Goal: Task Accomplishment & Management: Complete application form

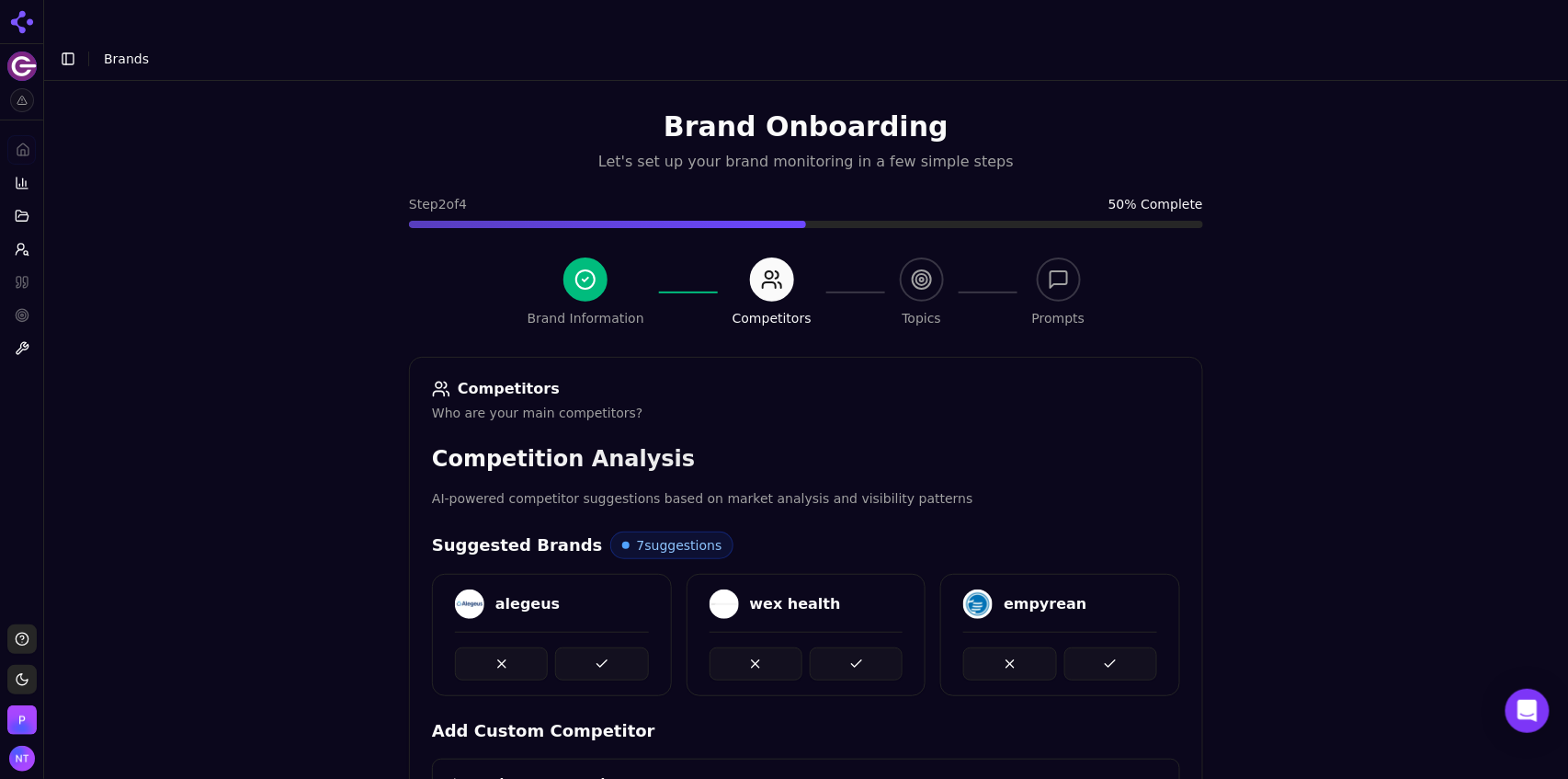
click at [593, 648] on button at bounding box center [601, 664] width 92 height 33
click at [593, 648] on div at bounding box center [551, 664] width 194 height 33
click at [593, 648] on button at bounding box center [601, 664] width 92 height 33
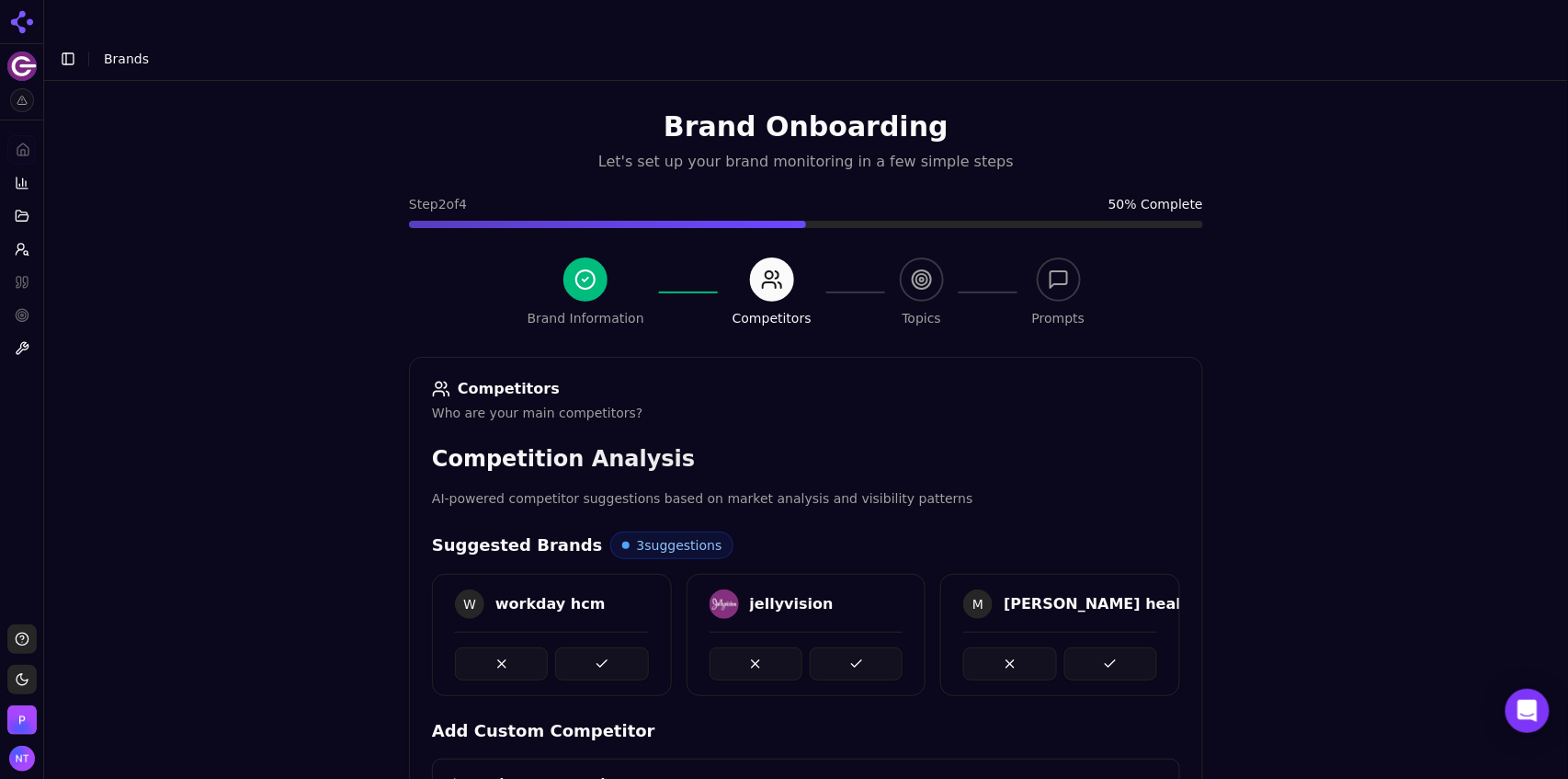
click at [593, 648] on button at bounding box center [601, 664] width 92 height 33
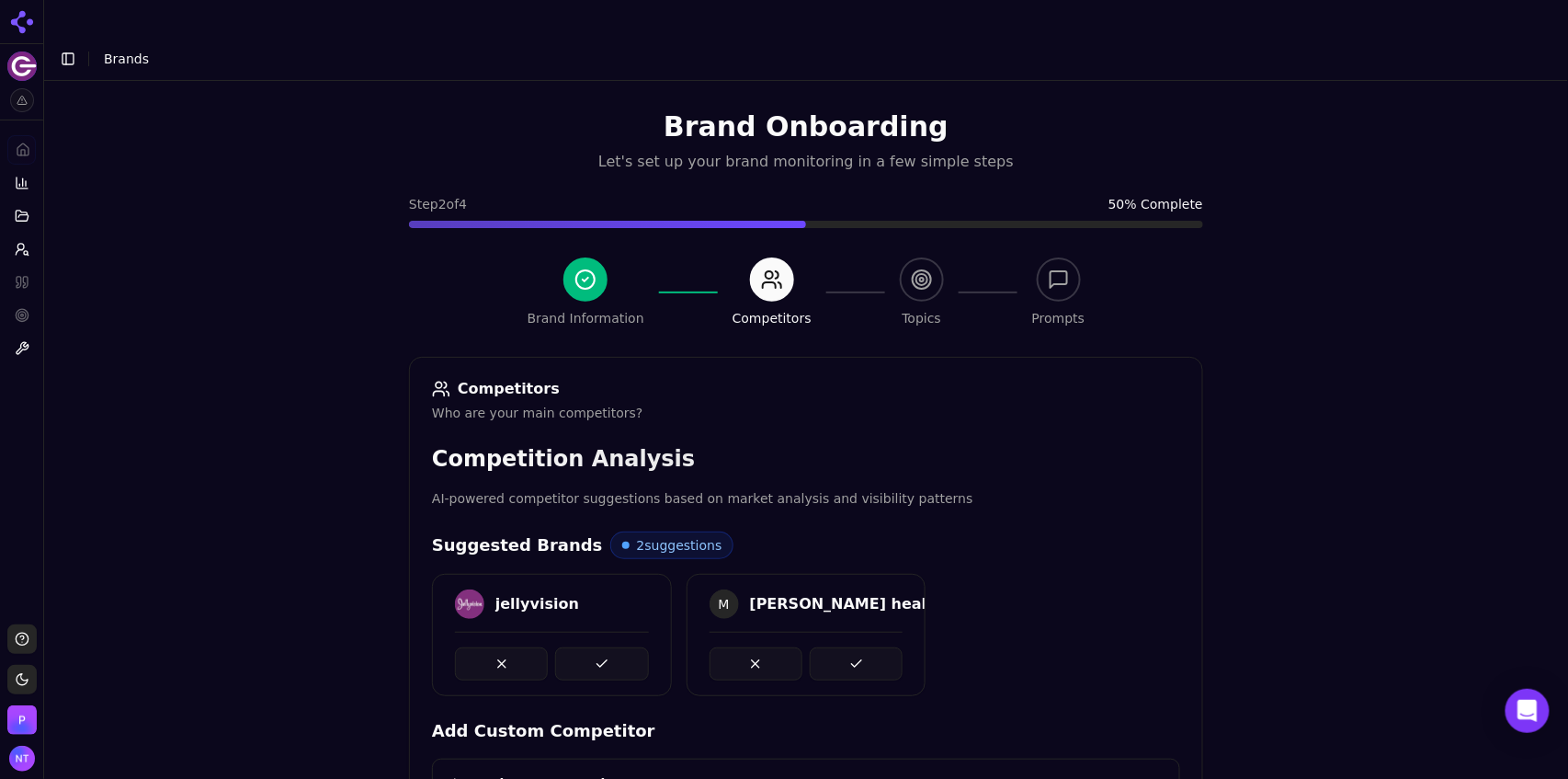
click at [593, 648] on button at bounding box center [601, 664] width 92 height 33
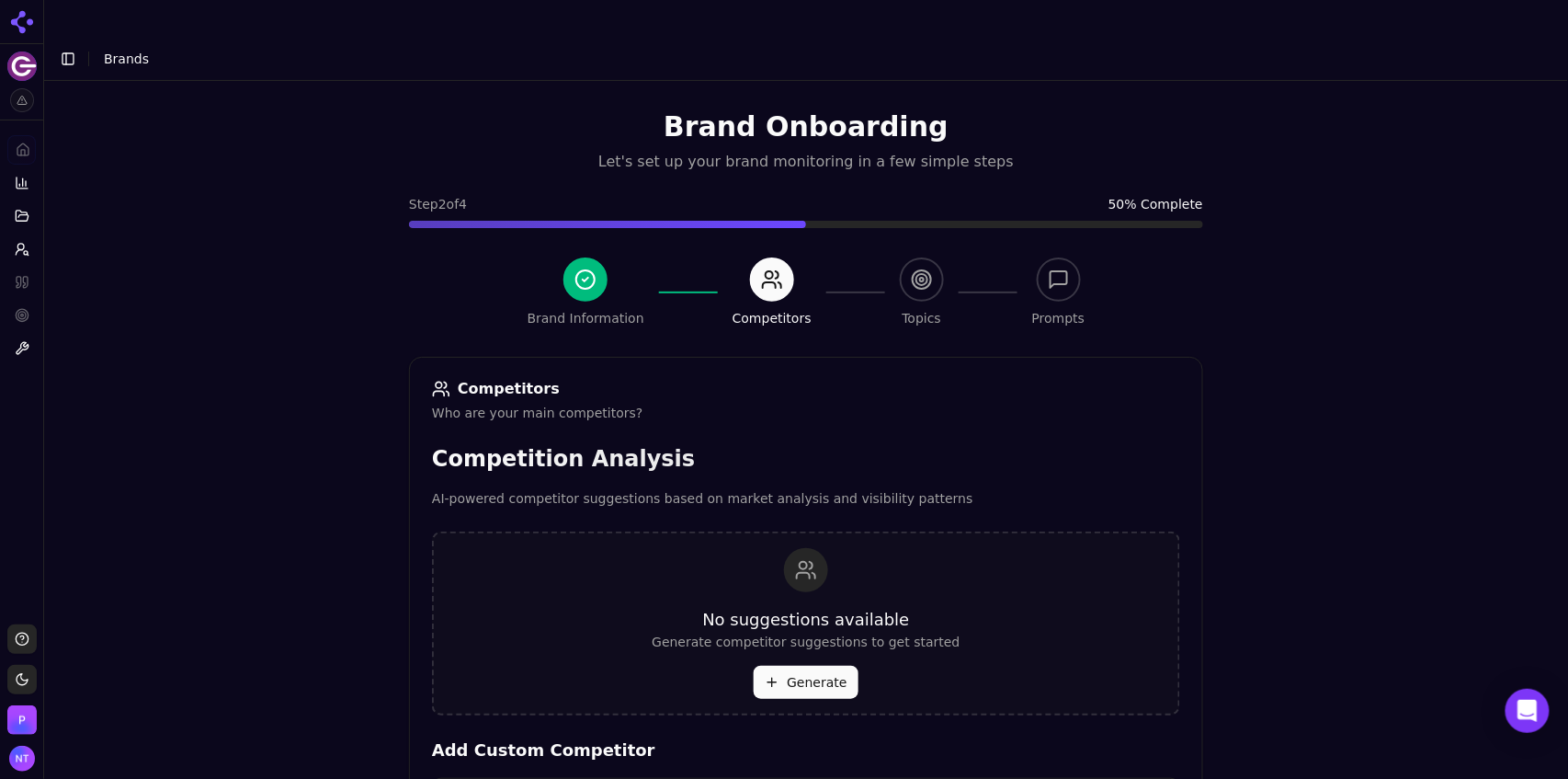
click at [593, 627] on div "No suggestions available Generate competitor suggestions to get started Generate" at bounding box center [805, 623] width 748 height 184
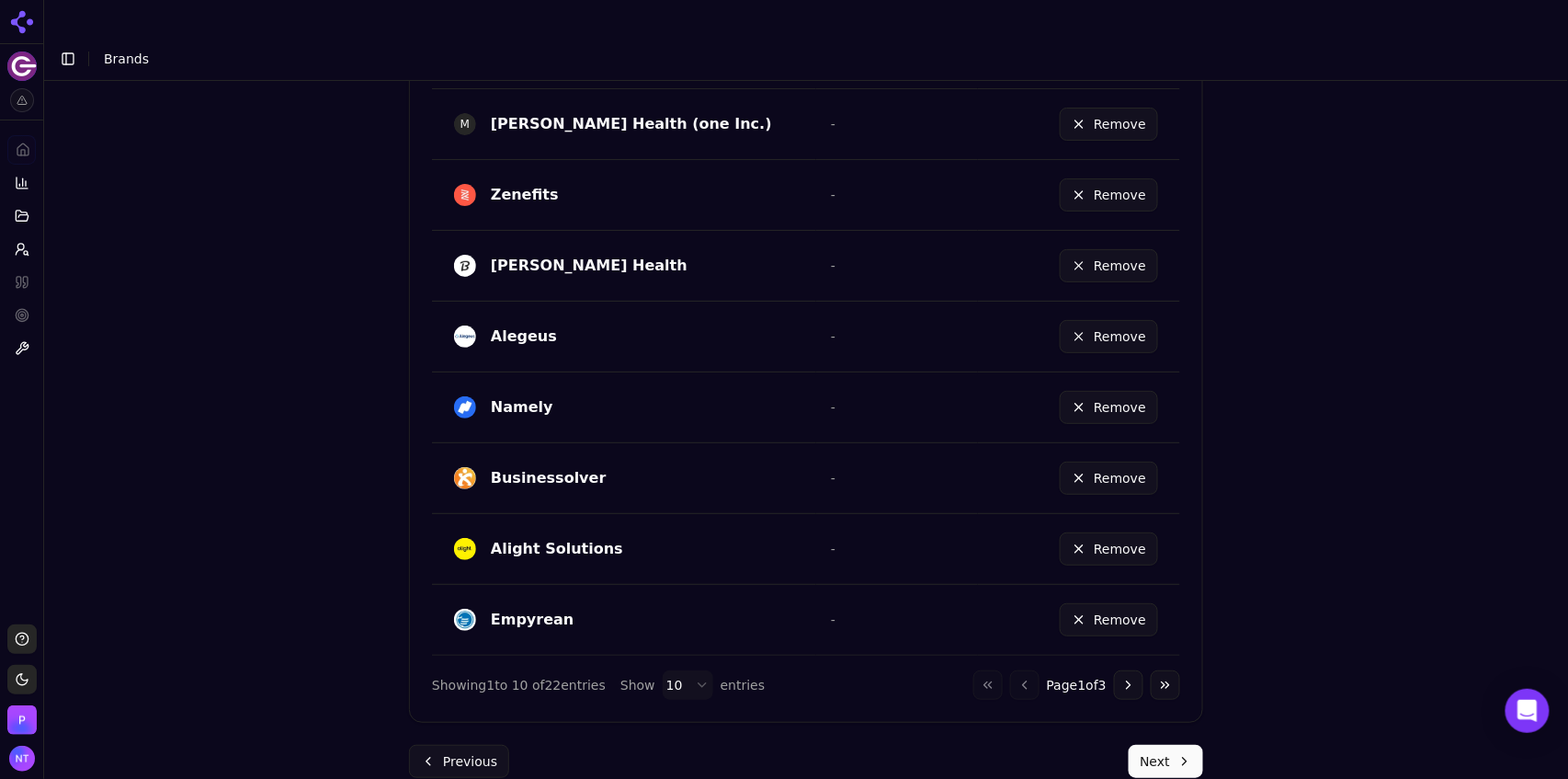
click at [1153, 745] on button "Next" at bounding box center [1166, 761] width 74 height 33
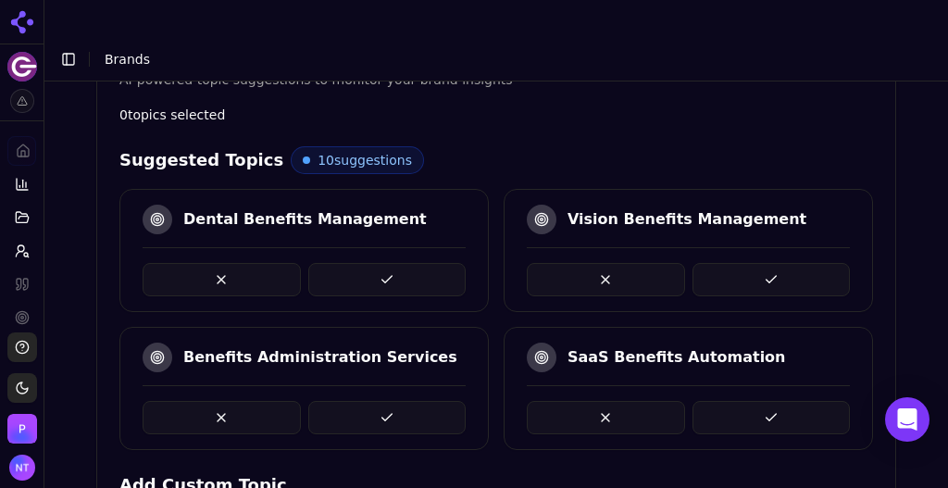
scroll to position [428, 0]
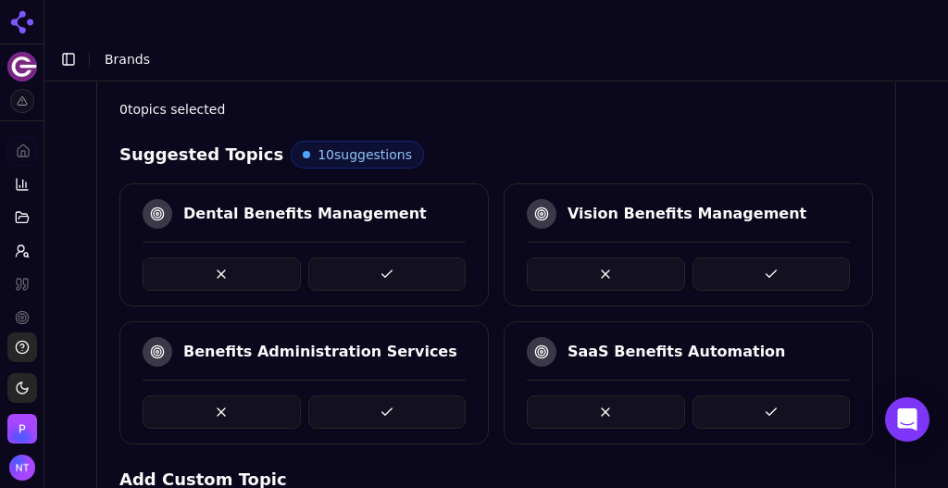
click at [354, 395] on button at bounding box center [387, 411] width 158 height 33
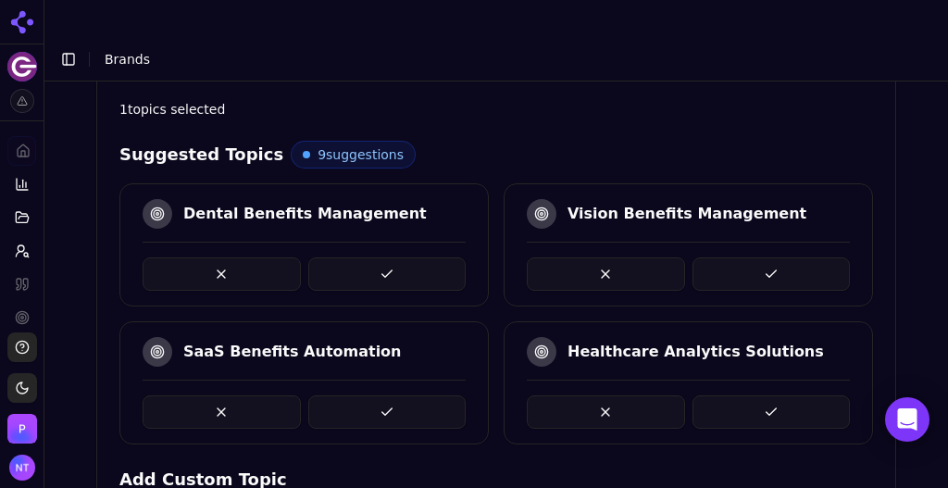
click at [351, 395] on button at bounding box center [387, 411] width 158 height 33
click at [392, 257] on button at bounding box center [387, 273] width 158 height 33
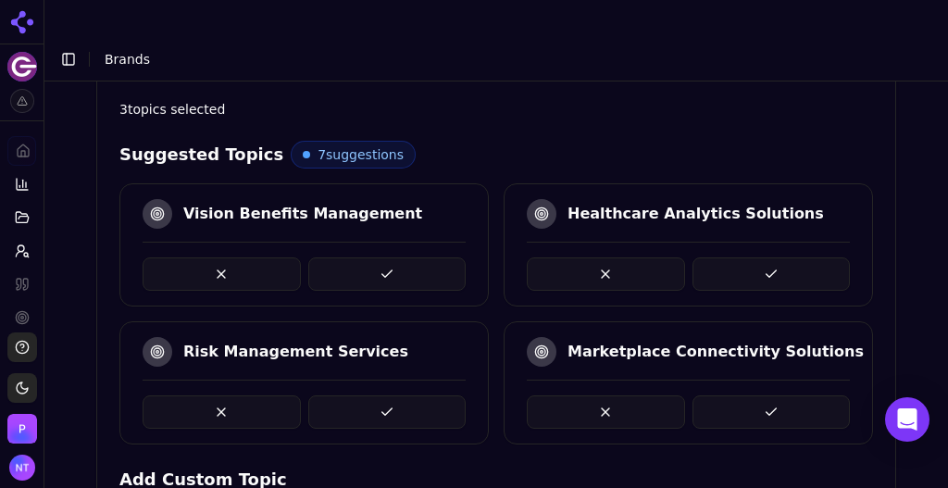
click at [739, 395] on button at bounding box center [771, 411] width 158 height 33
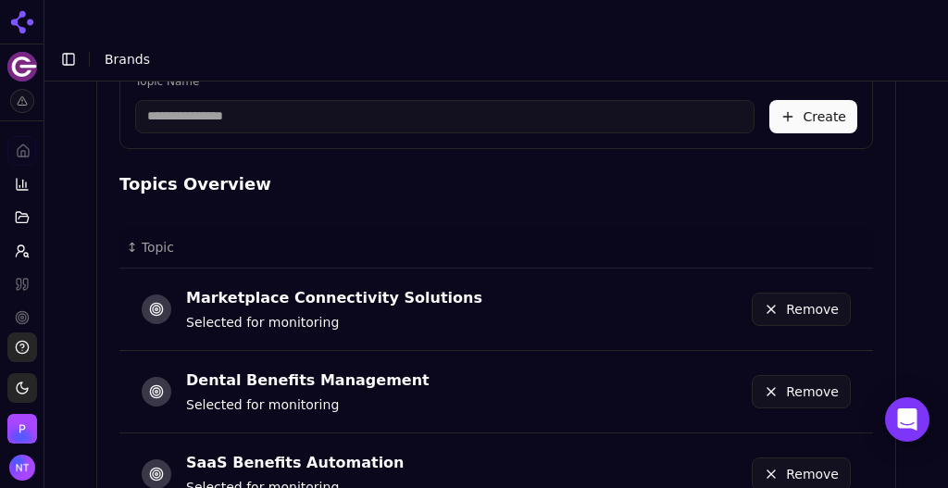
scroll to position [1105, 0]
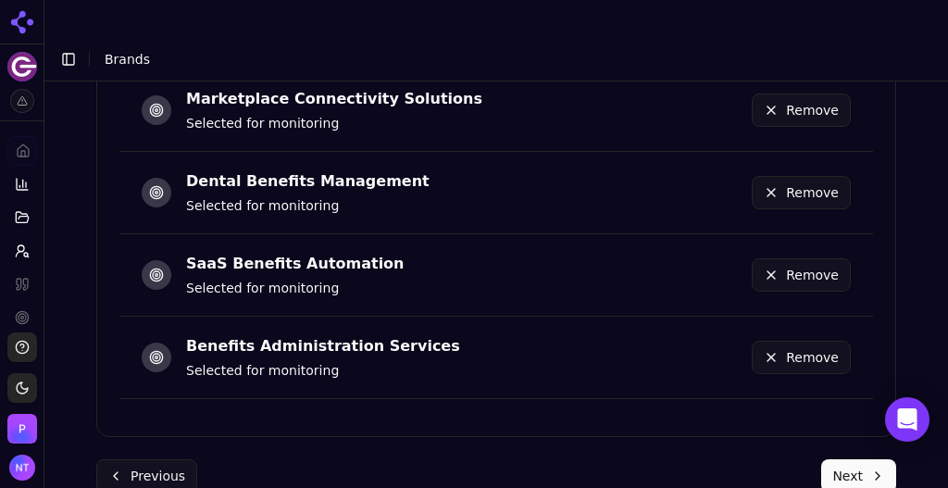
click at [848, 459] on button "Next" at bounding box center [858, 475] width 75 height 33
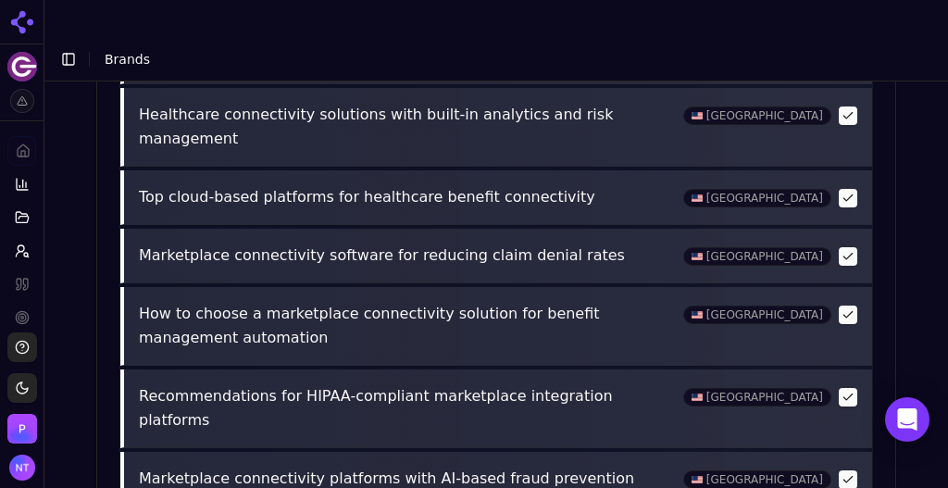
scroll to position [1003, 0]
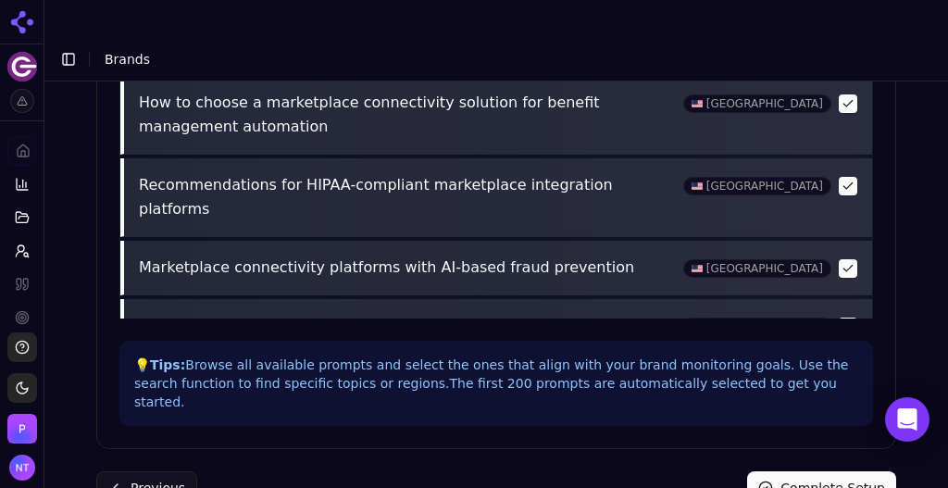
click at [791, 471] on button "Complete Setup" at bounding box center [821, 487] width 149 height 33
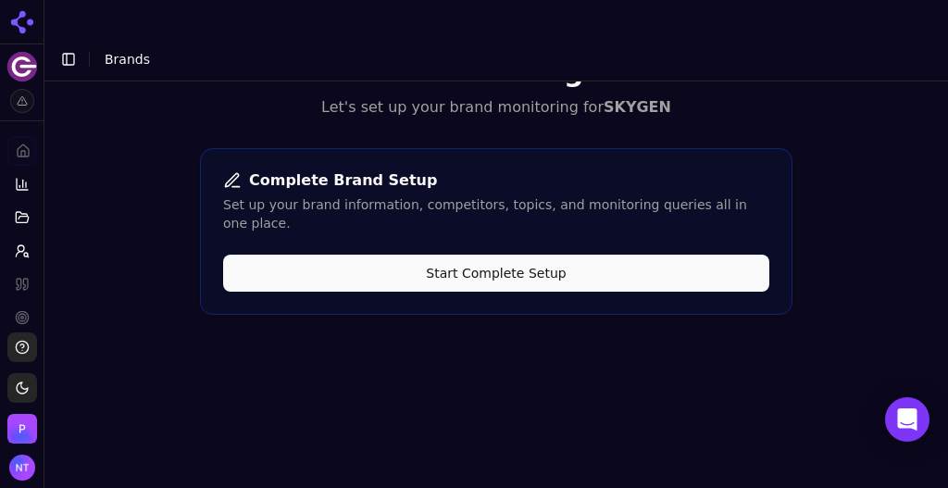
scroll to position [55, 0]
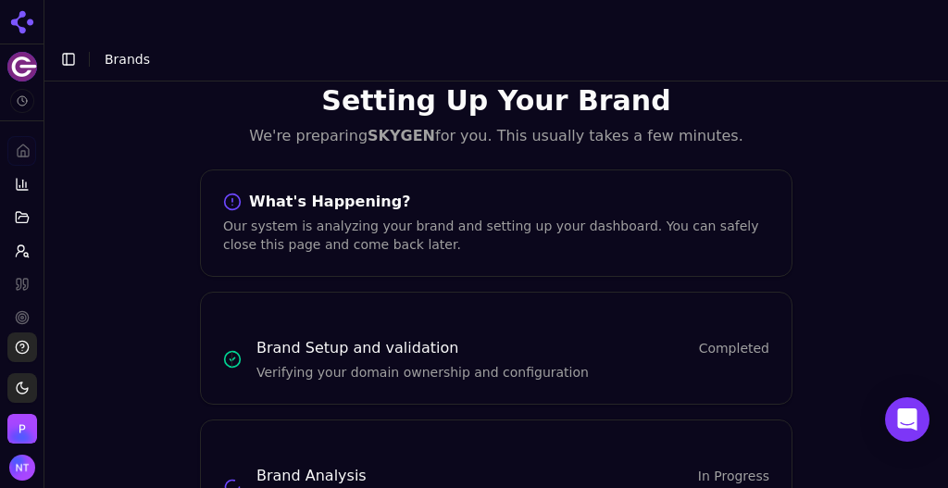
click at [126, 52] on span "Brands" at bounding box center [127, 59] width 45 height 15
click at [57, 46] on button "Toggle Sidebar" at bounding box center [69, 59] width 26 height 26
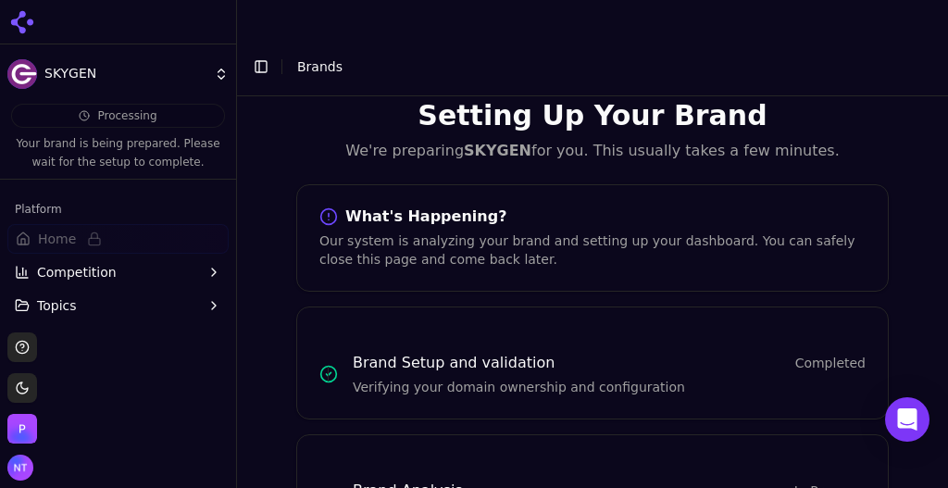
click at [83, 63] on html "SKYGEN Processing Your brand is being prepared. Please wait for the setup to co…" at bounding box center [474, 262] width 948 height 525
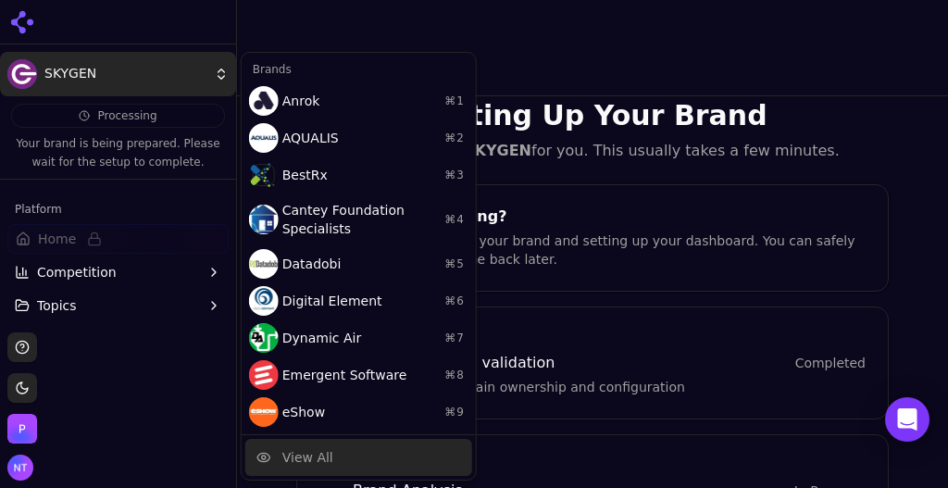
click at [312, 454] on div "View All" at bounding box center [307, 457] width 51 height 19
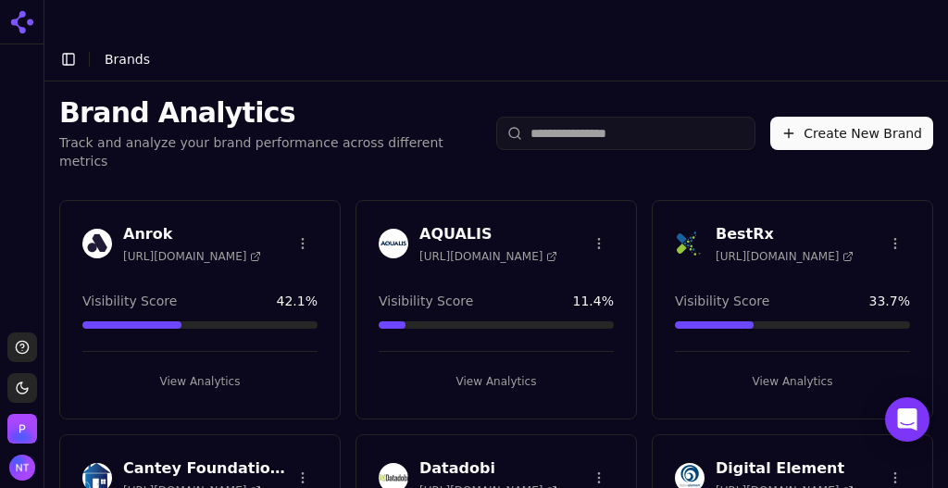
click at [861, 117] on button "Create New Brand" at bounding box center [851, 133] width 163 height 33
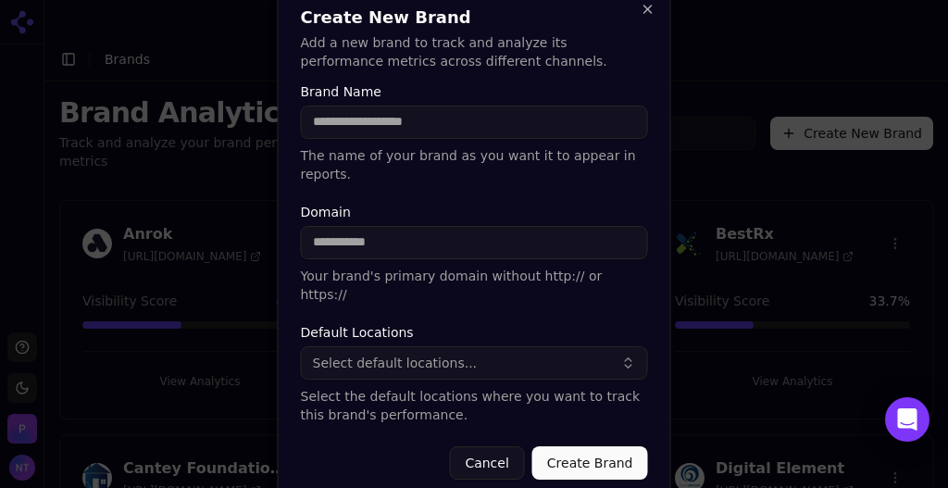
click at [377, 134] on input "Brand Name" at bounding box center [474, 122] width 347 height 33
type input "**********"
click at [446, 359] on button "Select default locations..." at bounding box center [474, 362] width 347 height 33
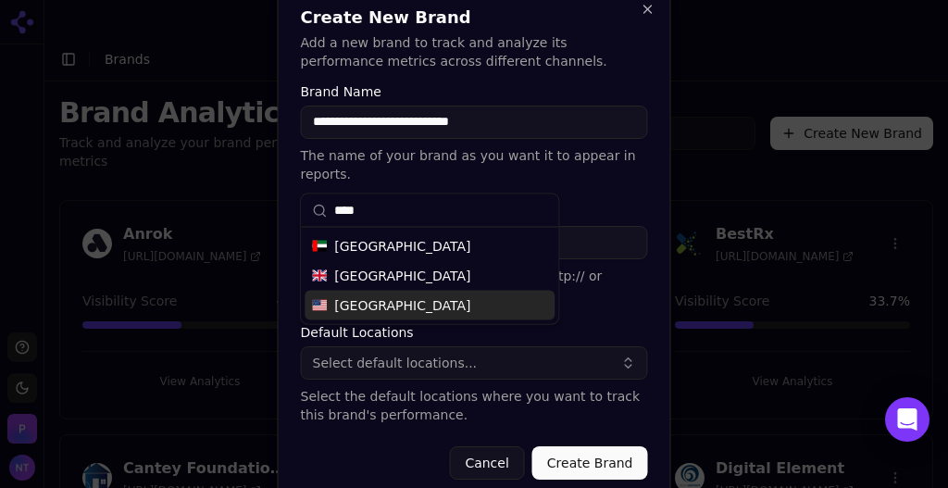
type input "****"
click at [410, 298] on div "[GEOGRAPHIC_DATA]" at bounding box center [430, 306] width 250 height 30
click at [588, 446] on button "Create Brand" at bounding box center [590, 462] width 116 height 33
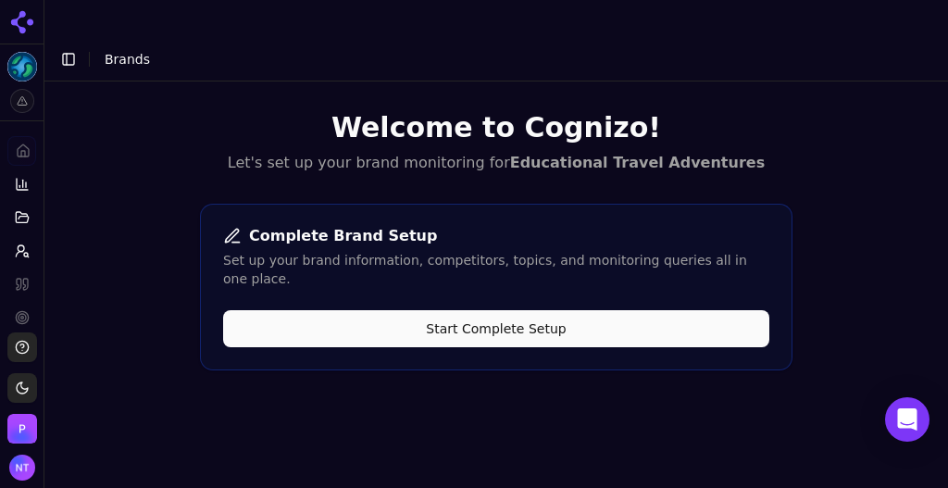
click at [460, 310] on button "Start Complete Setup" at bounding box center [496, 328] width 546 height 37
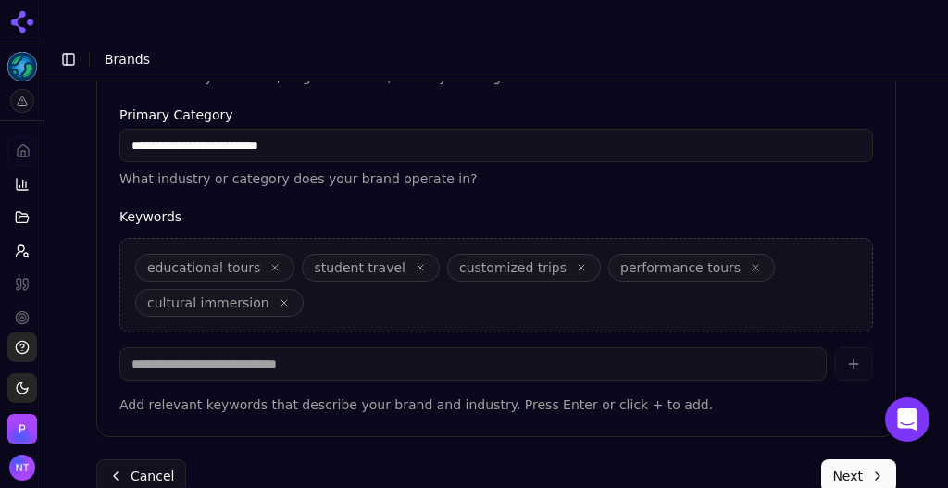
scroll to position [700, 0]
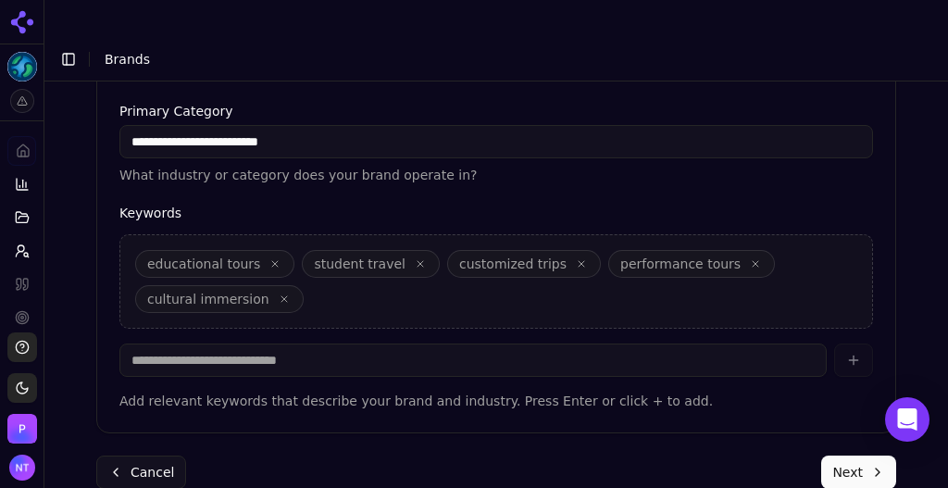
click at [831, 455] on button "Next" at bounding box center [858, 471] width 75 height 33
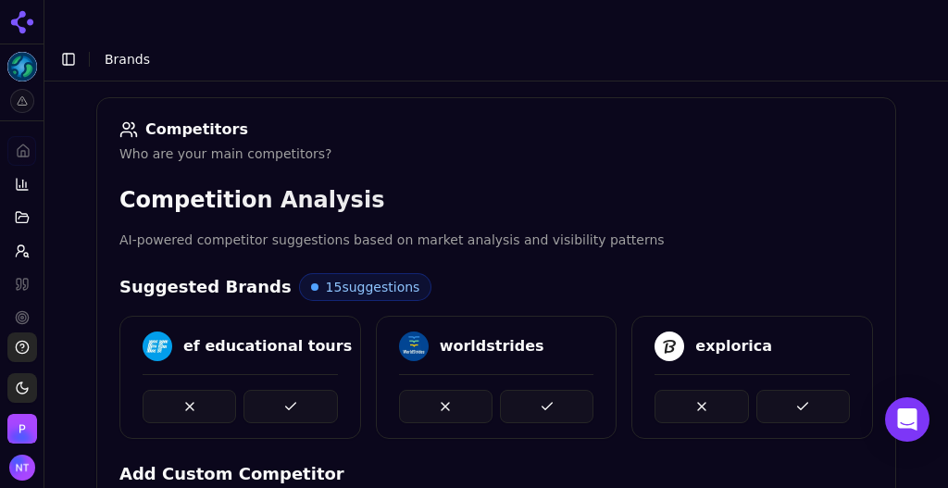
scroll to position [269, 0]
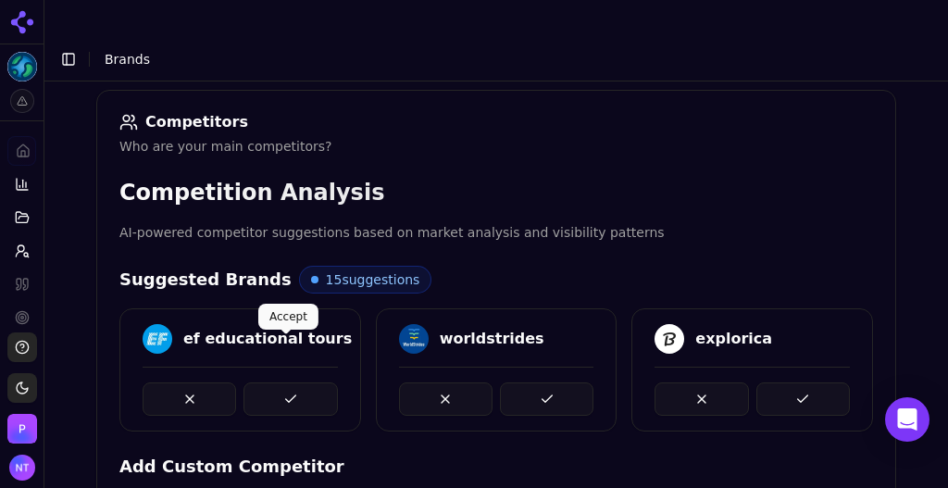
click at [283, 382] on button at bounding box center [289, 398] width 93 height 33
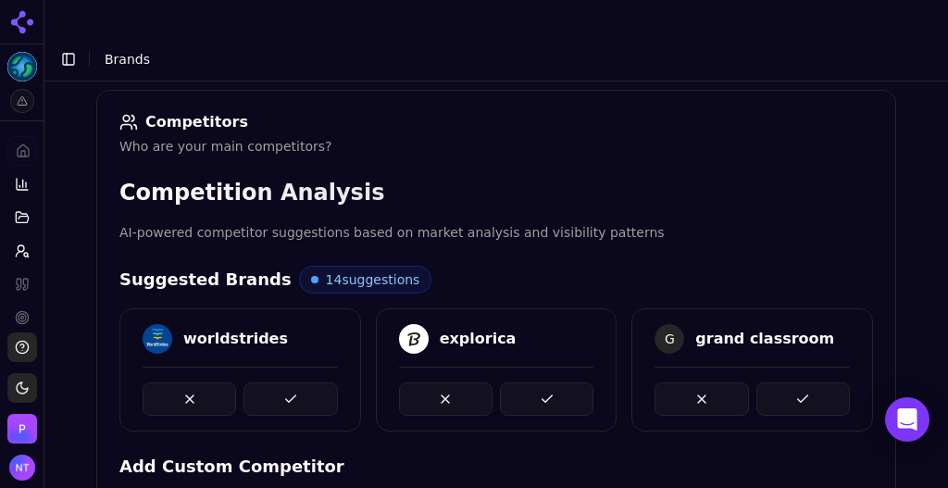
click at [283, 382] on button at bounding box center [289, 398] width 93 height 33
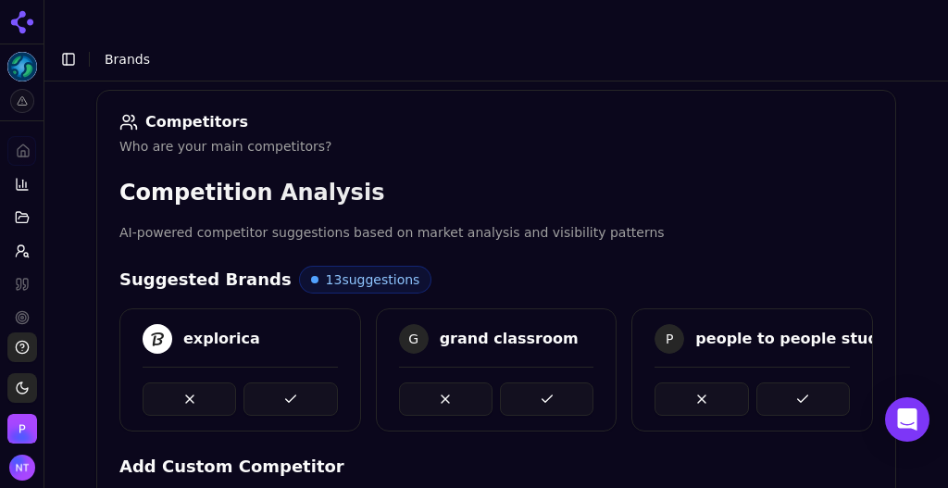
click at [283, 382] on button at bounding box center [289, 398] width 93 height 33
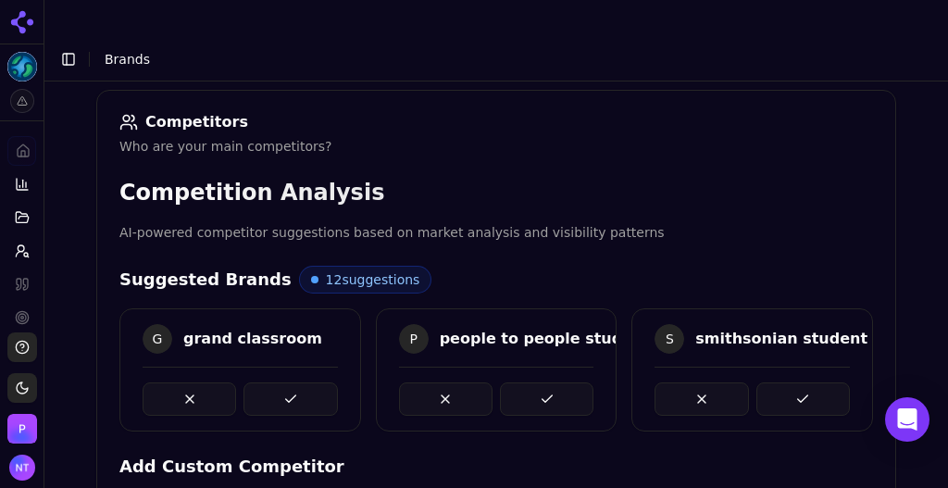
click at [283, 382] on button at bounding box center [289, 398] width 93 height 33
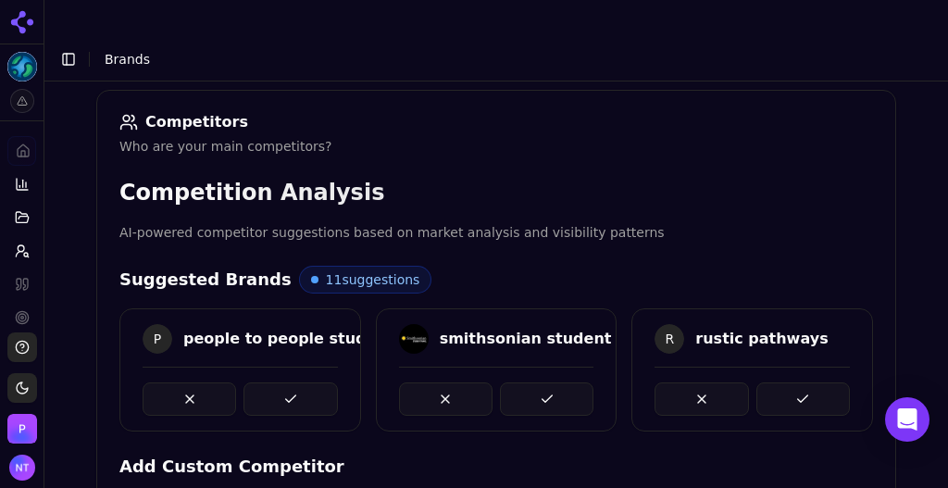
click at [283, 382] on button at bounding box center [289, 398] width 93 height 33
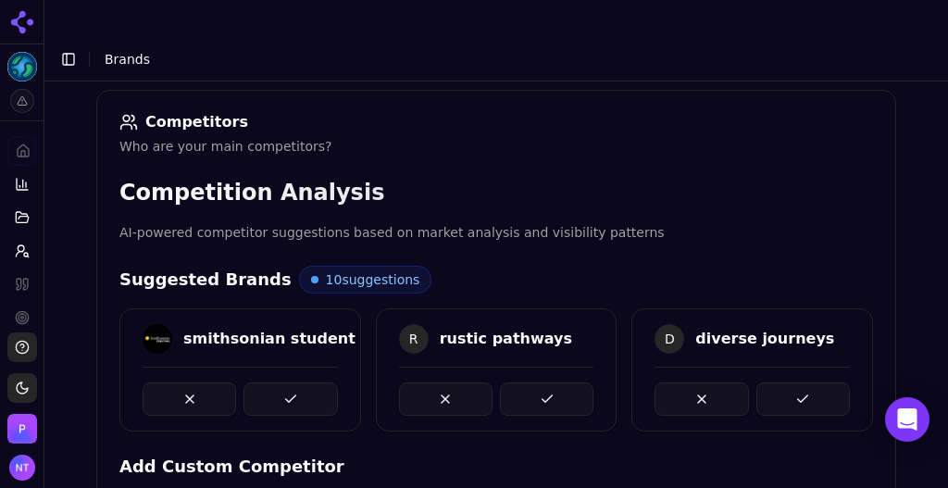
click at [283, 382] on button at bounding box center [289, 398] width 93 height 33
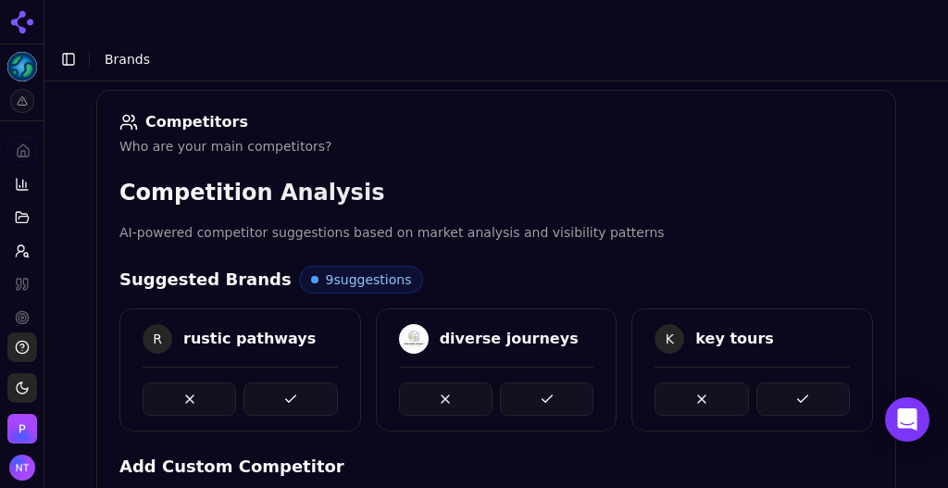
click at [283, 382] on button at bounding box center [289, 398] width 93 height 33
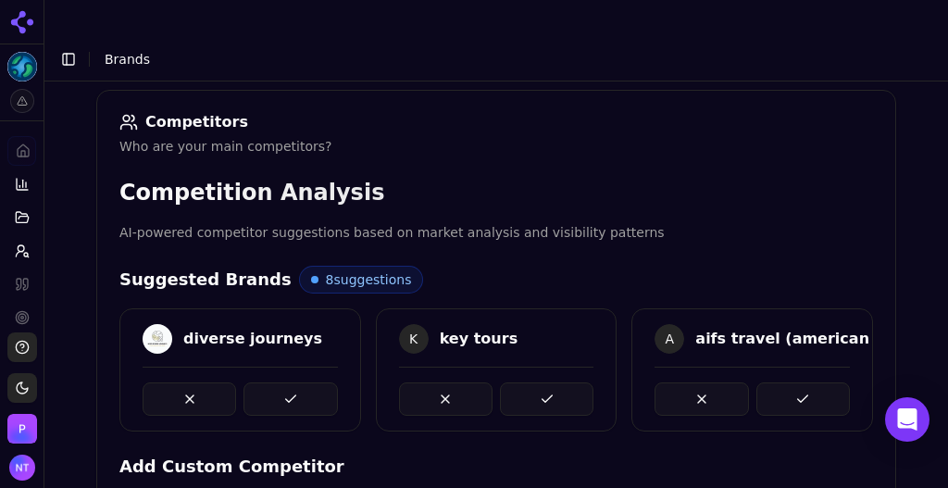
click at [283, 382] on button at bounding box center [289, 398] width 93 height 33
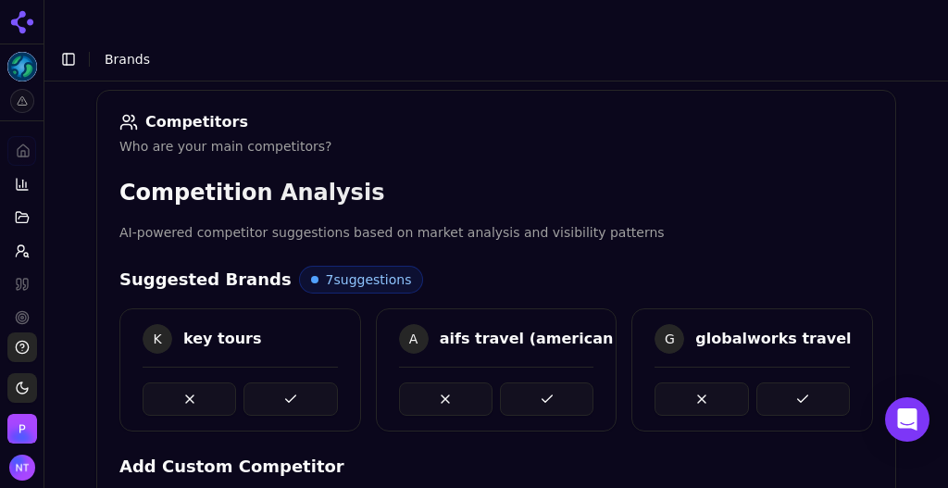
click at [283, 382] on button at bounding box center [289, 398] width 93 height 33
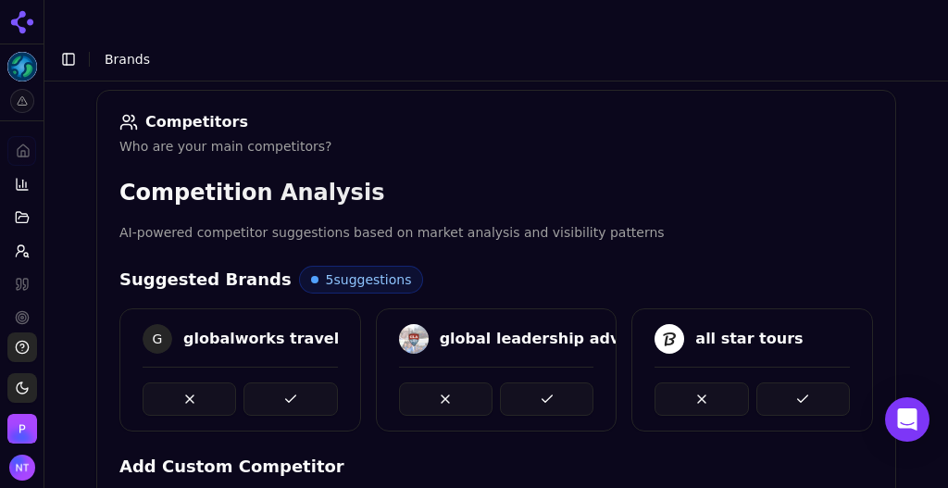
click at [283, 382] on button at bounding box center [289, 398] width 93 height 33
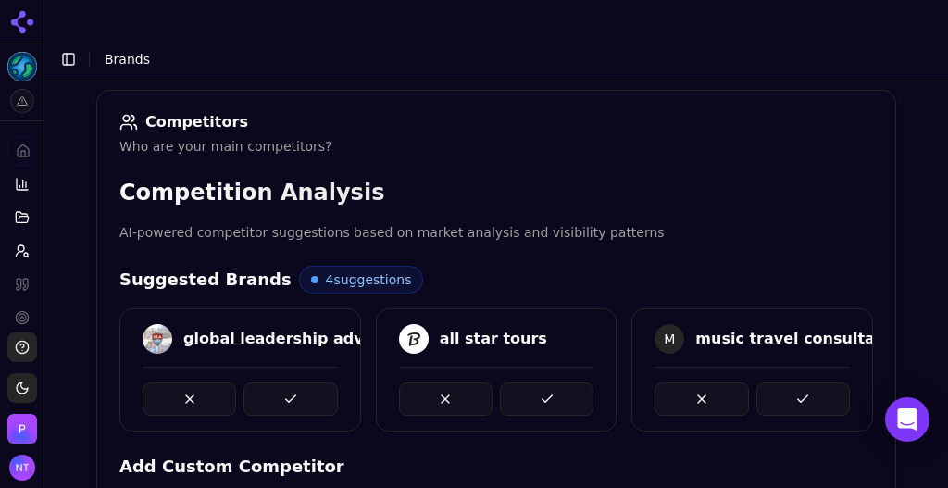
click at [283, 382] on button at bounding box center [289, 398] width 93 height 33
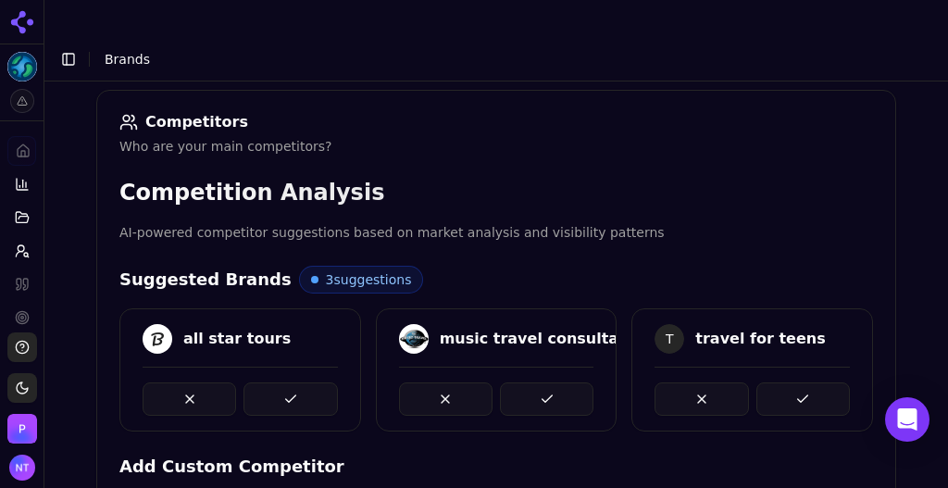
click at [283, 382] on button at bounding box center [289, 398] width 93 height 33
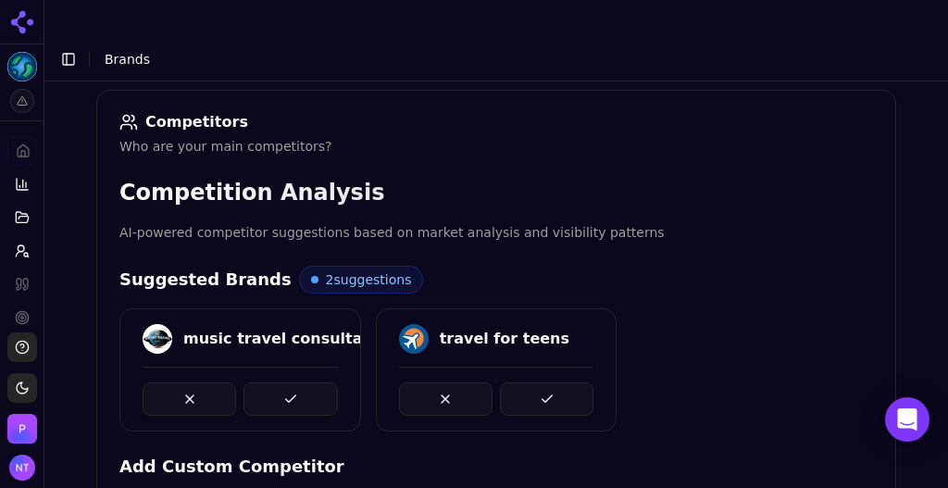
click at [283, 382] on button at bounding box center [289, 398] width 93 height 33
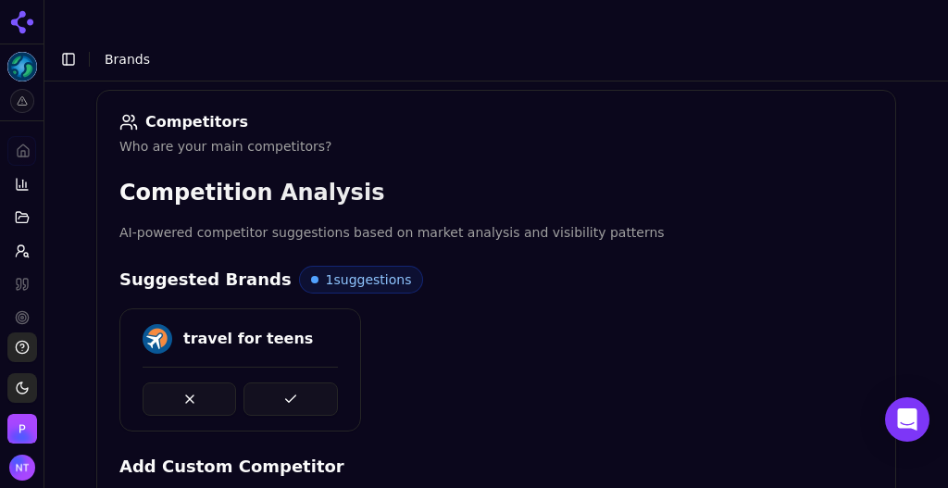
click at [283, 382] on button at bounding box center [289, 398] width 93 height 33
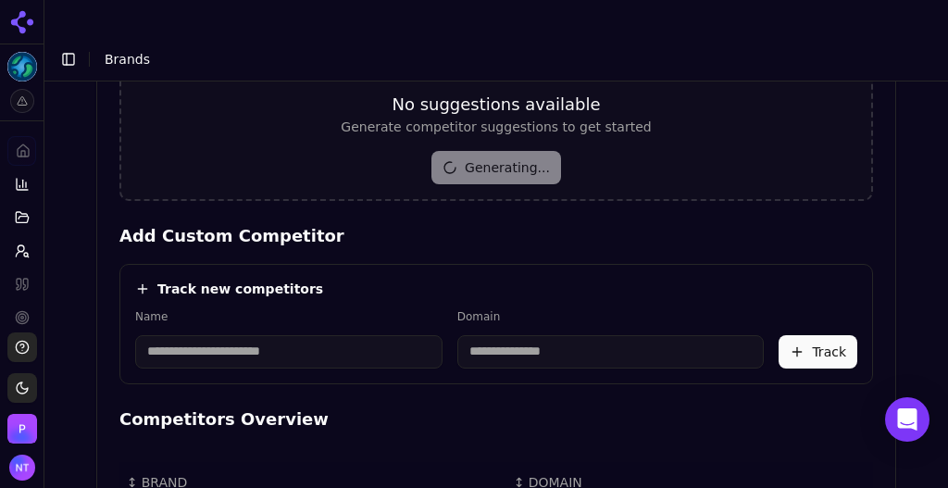
scroll to position [529, 0]
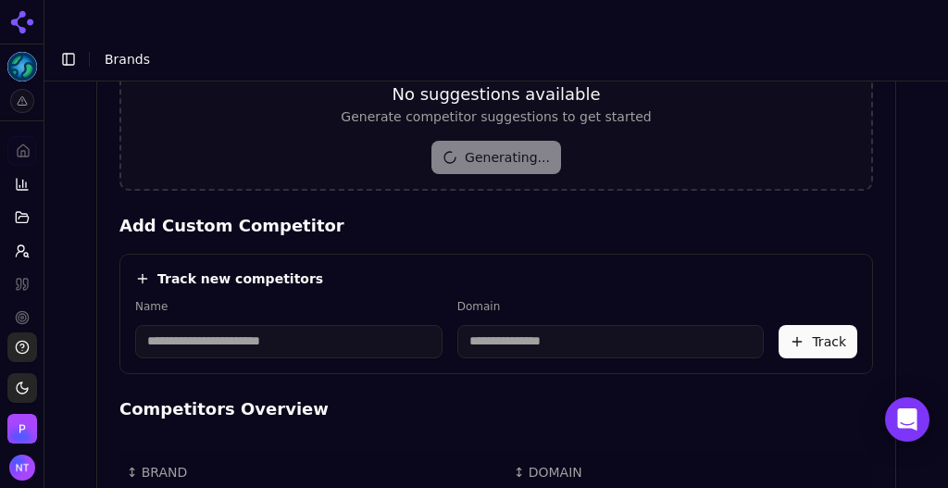
click at [305, 325] on input at bounding box center [288, 341] width 307 height 33
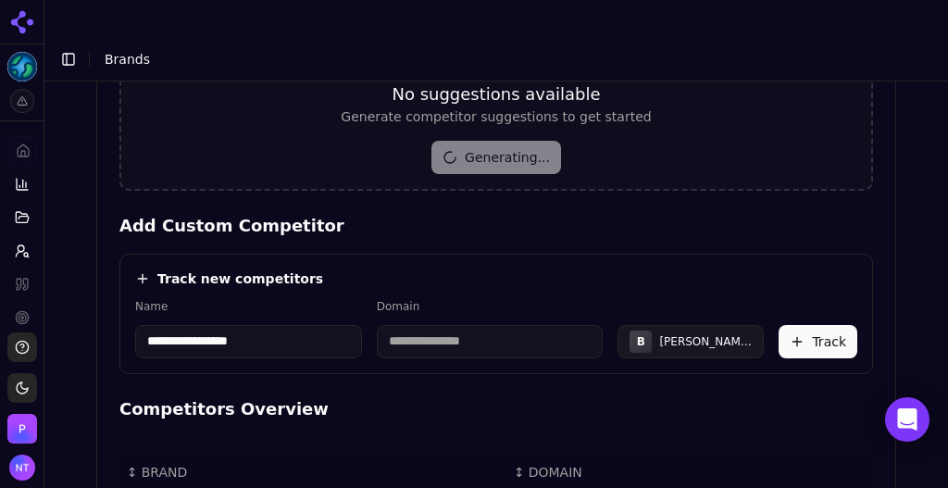
type input "**********"
click at [815, 325] on button "Track" at bounding box center [817, 341] width 79 height 33
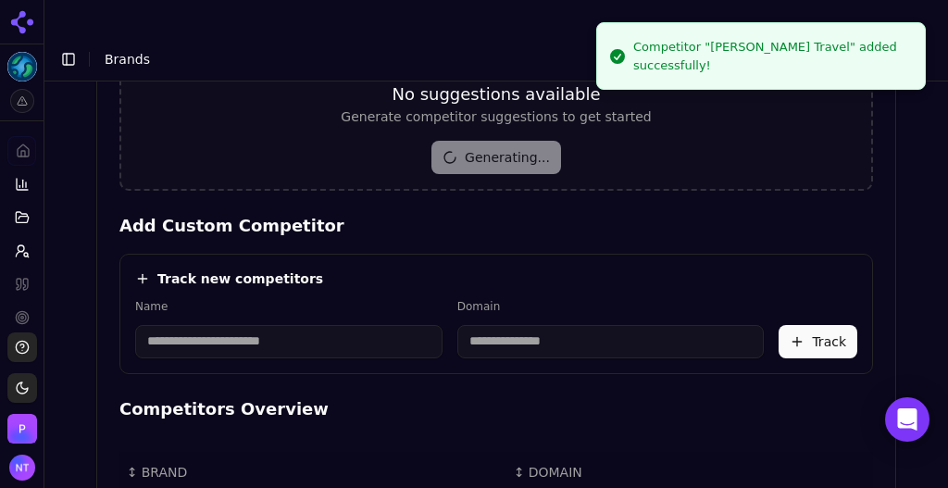
scroll to position [1366, 0]
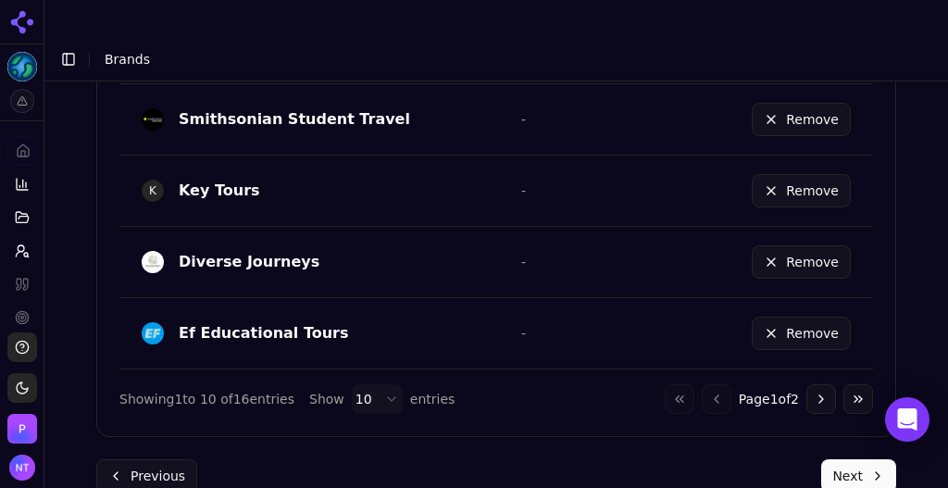
click at [853, 459] on button "Next" at bounding box center [858, 475] width 75 height 33
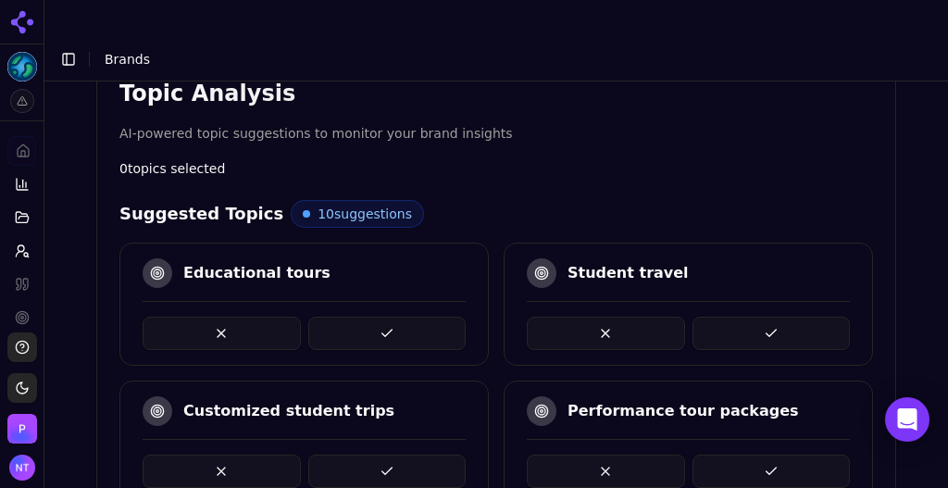
scroll to position [417, 0]
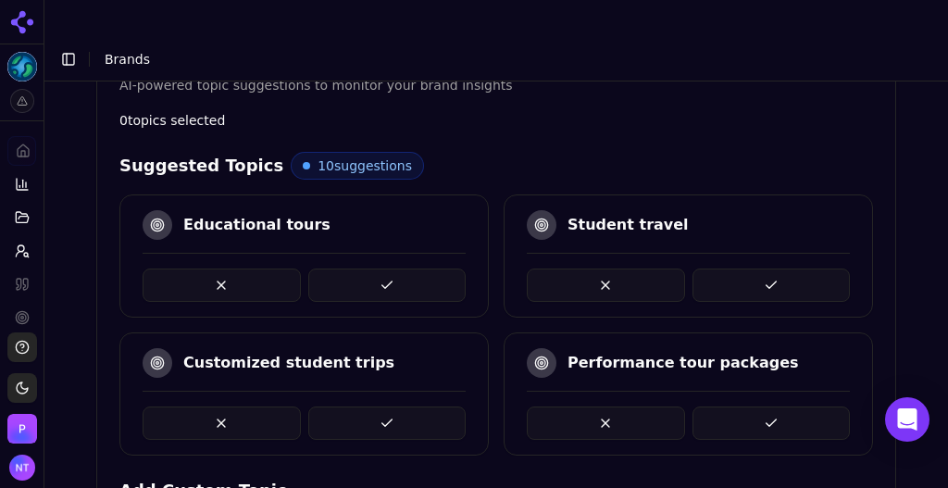
click at [418, 268] on button at bounding box center [387, 284] width 158 height 33
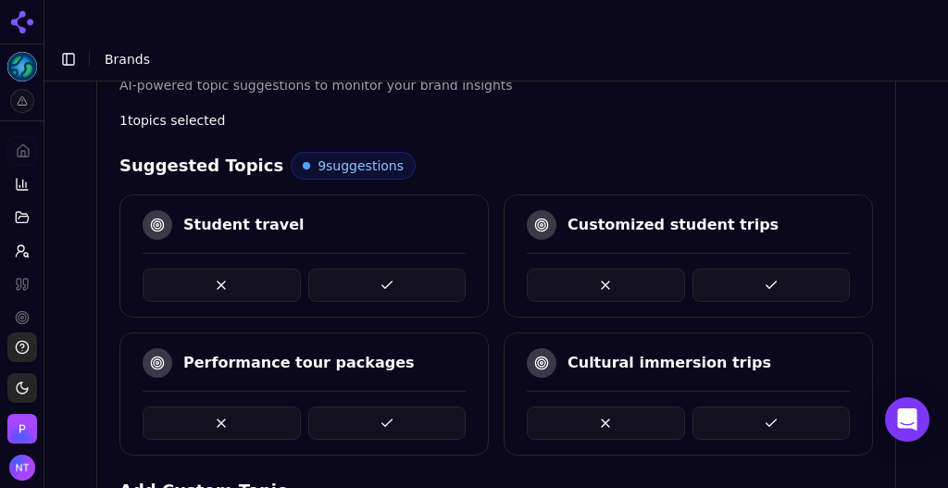
click at [392, 406] on button at bounding box center [387, 422] width 158 height 33
click at [395, 268] on button at bounding box center [387, 284] width 158 height 33
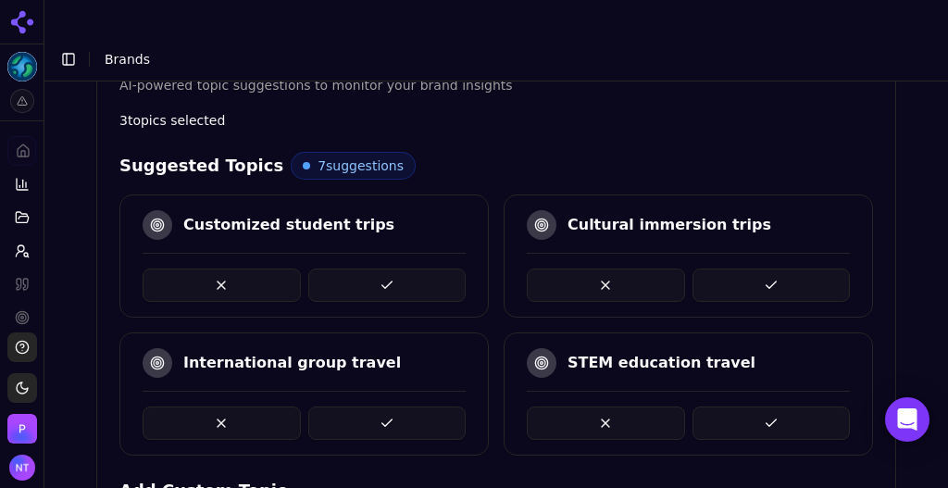
click at [255, 406] on button at bounding box center [222, 422] width 158 height 33
click at [746, 406] on button at bounding box center [771, 422] width 158 height 33
click at [745, 406] on button at bounding box center [771, 422] width 158 height 33
click at [802, 406] on button at bounding box center [771, 422] width 158 height 33
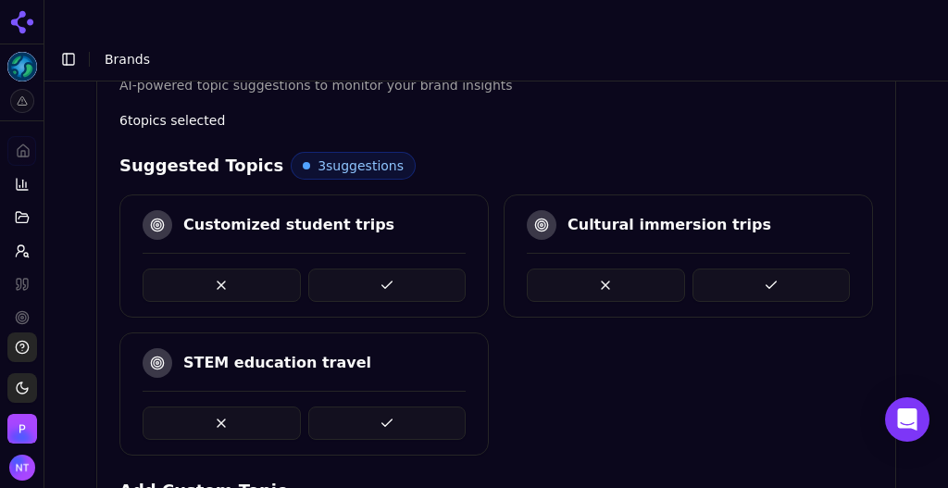
scroll to position [1269, 0]
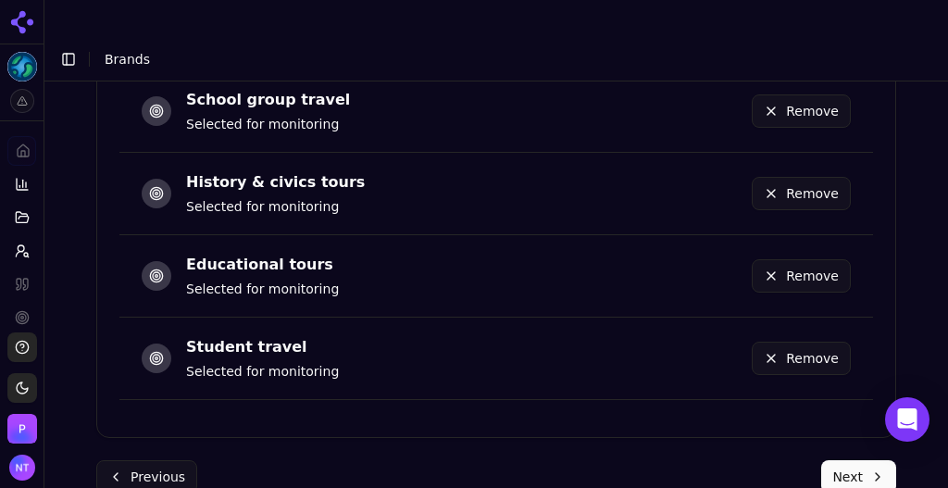
click at [835, 460] on button "Next" at bounding box center [858, 476] width 75 height 33
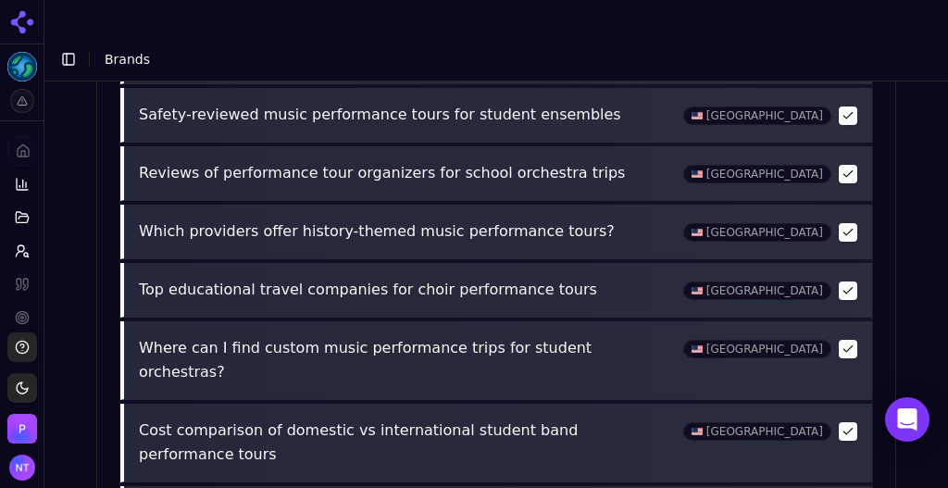
scroll to position [1003, 0]
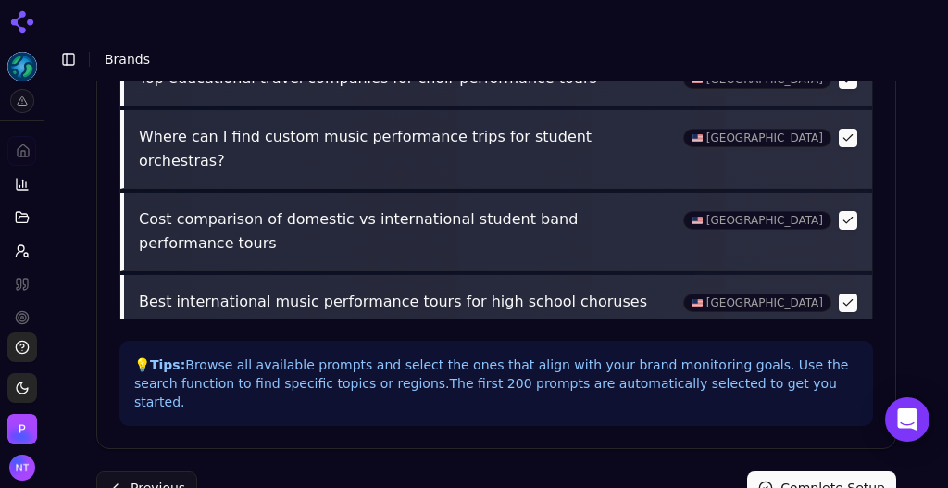
click at [832, 471] on button "Complete Setup" at bounding box center [821, 487] width 149 height 33
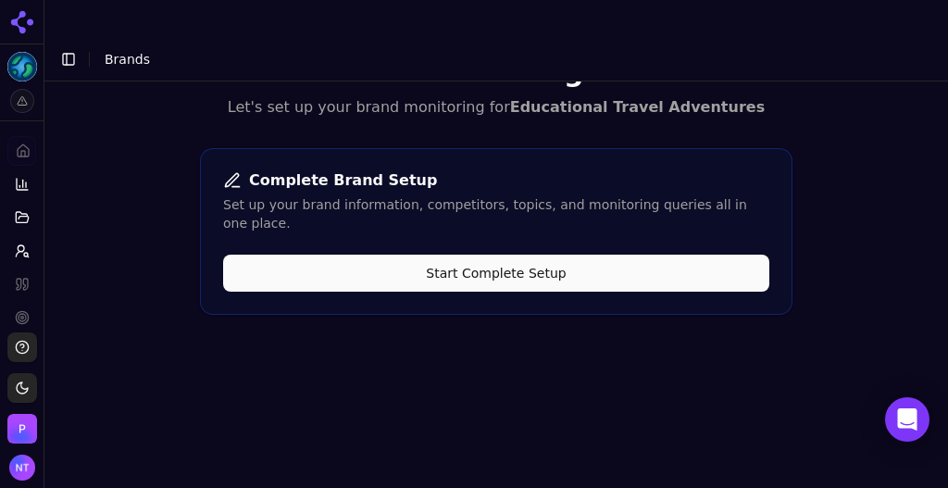
scroll to position [55, 0]
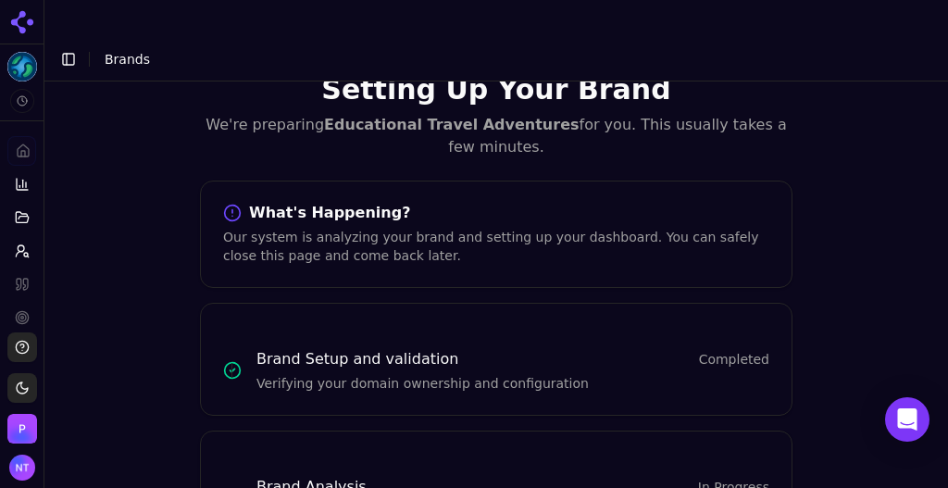
click at [59, 46] on button "Toggle Sidebar" at bounding box center [69, 59] width 26 height 26
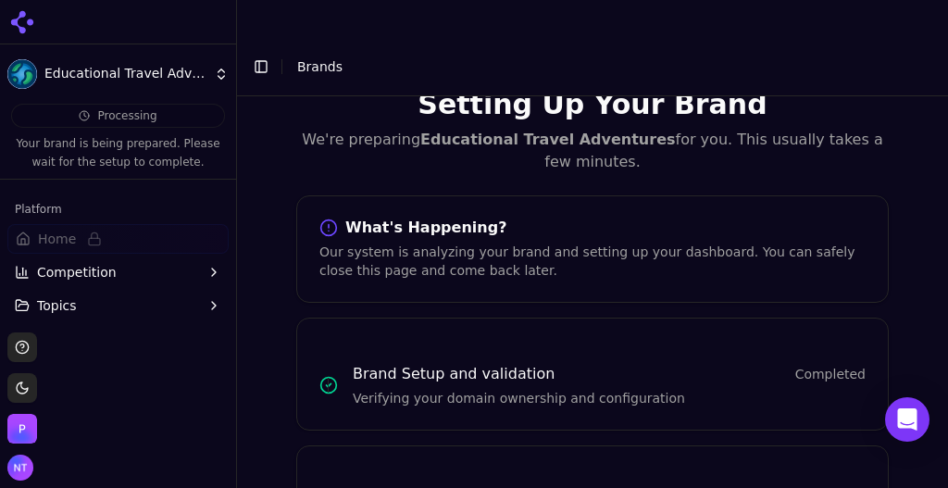
click at [149, 66] on html "Educational Travel Adventures Processing Your brand is being prepared. Please w…" at bounding box center [474, 262] width 948 height 525
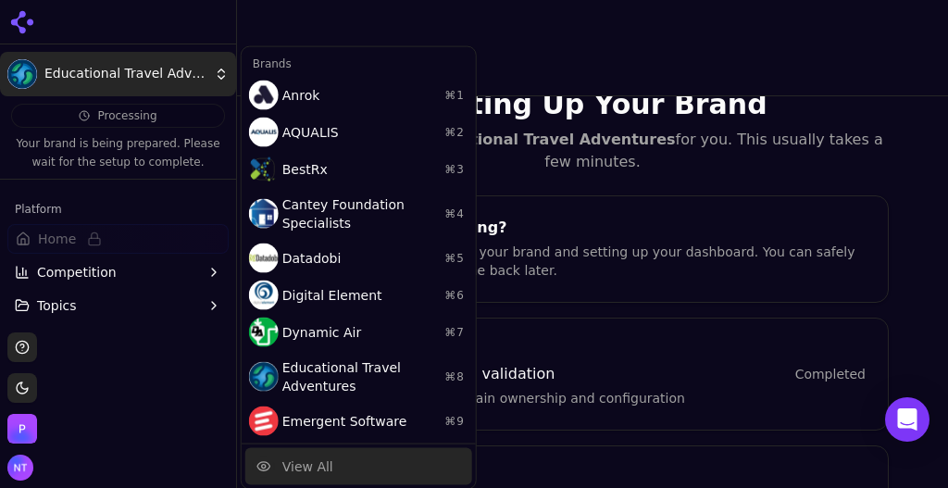
click at [343, 467] on div "View All" at bounding box center [358, 466] width 227 height 37
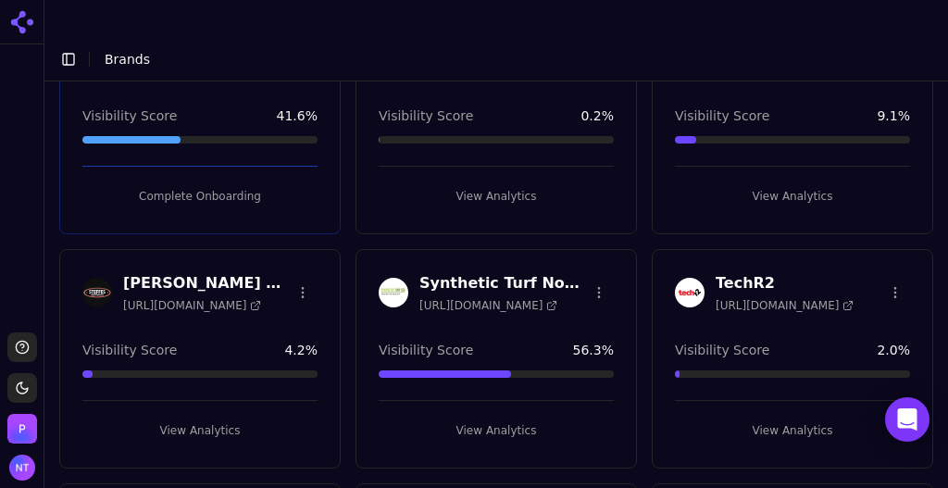
scroll to position [3224, 0]
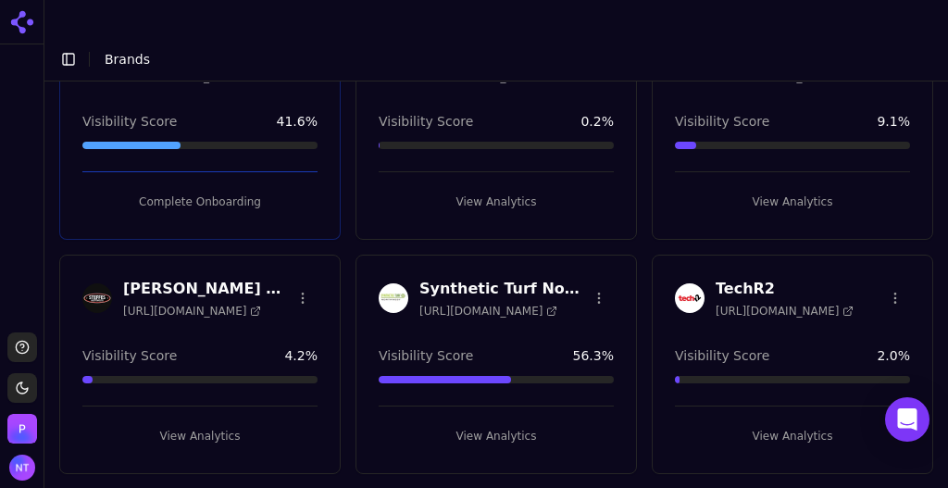
click at [777, 421] on button "View Analytics" at bounding box center [792, 436] width 235 height 30
